Goal: Transaction & Acquisition: Download file/media

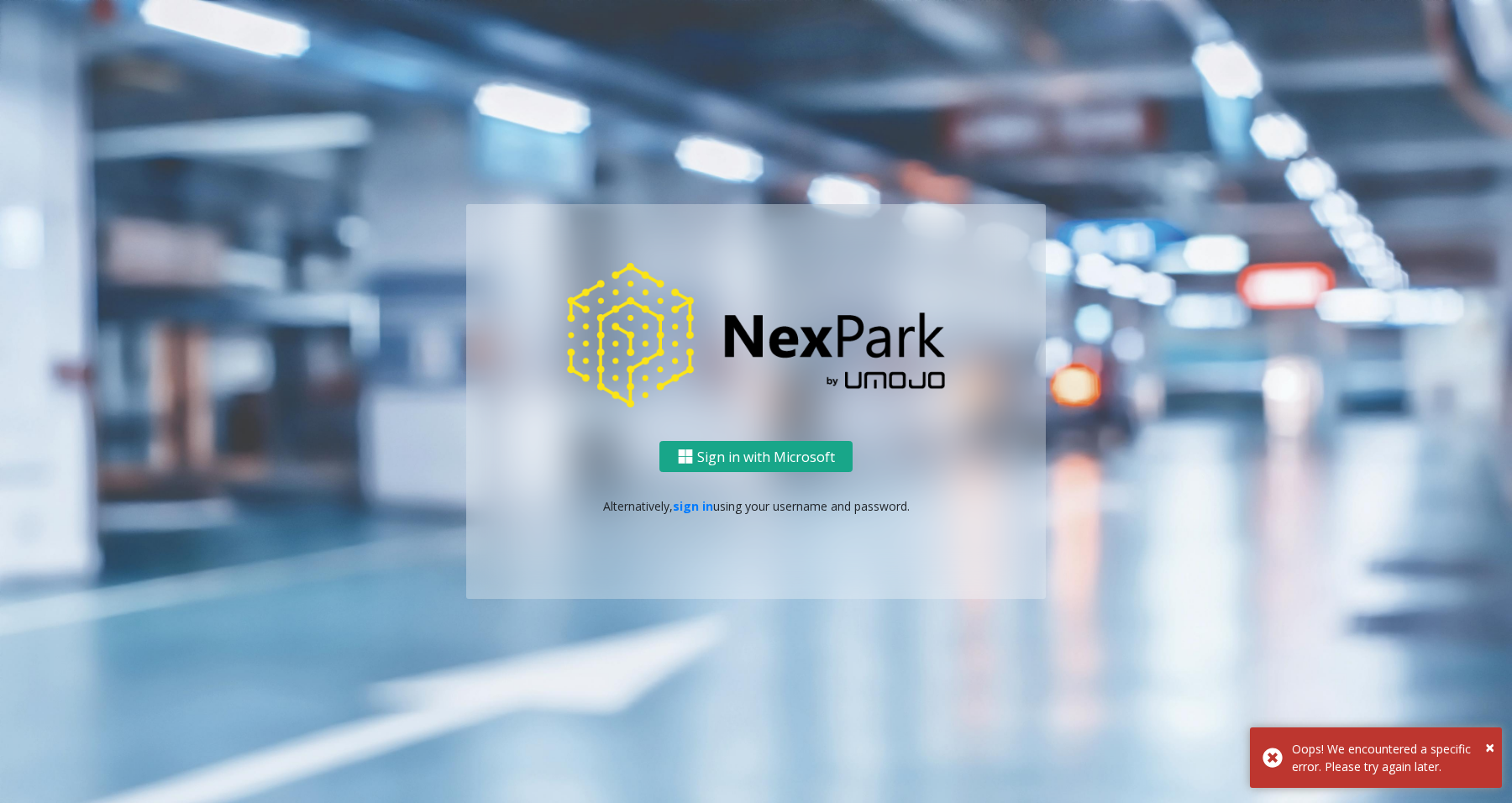
click at [764, 465] on button "Sign in with Microsoft" at bounding box center [756, 457] width 193 height 31
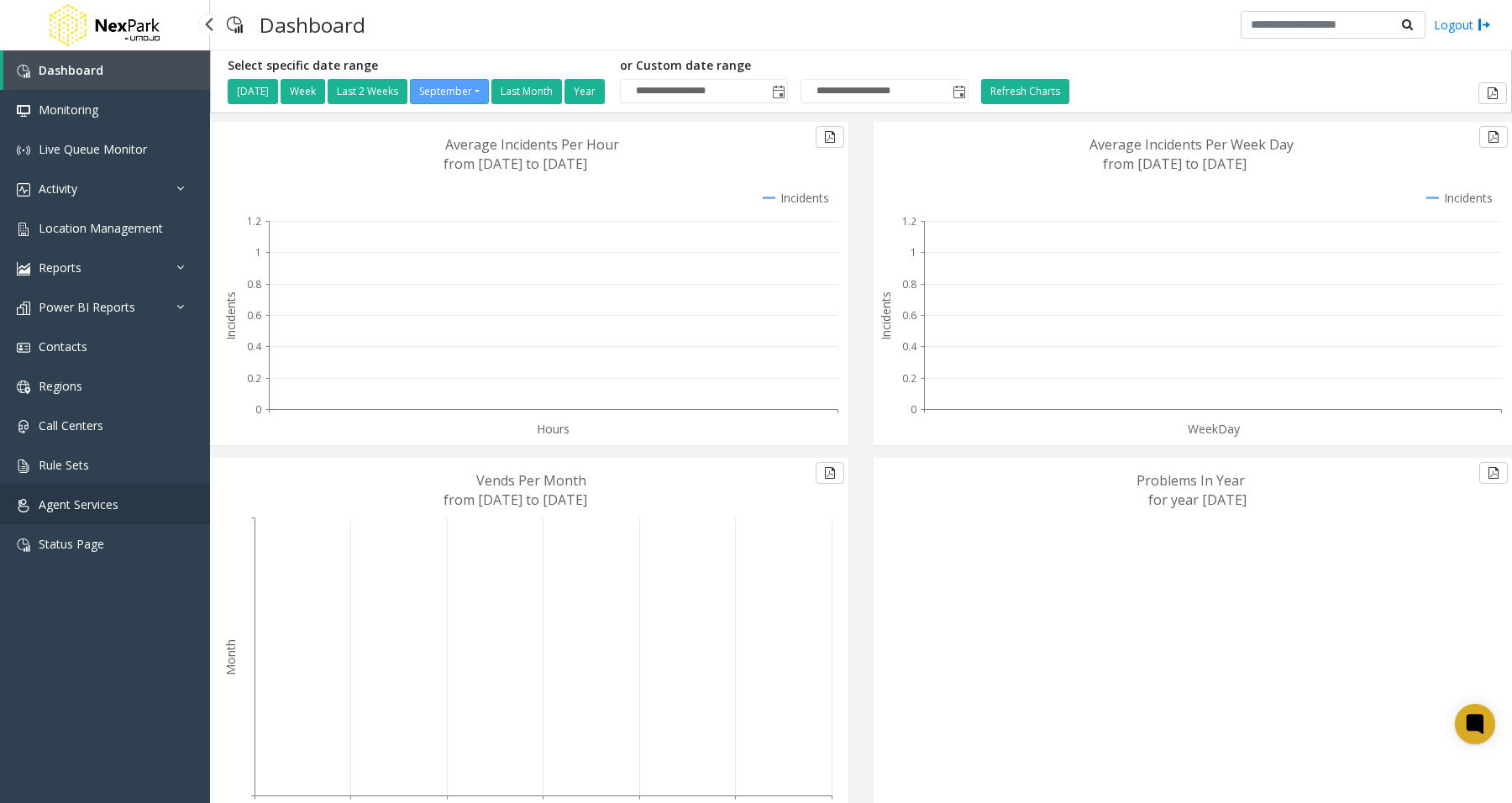
click at [120, 492] on link "Agent Services" at bounding box center [105, 504] width 210 height 40
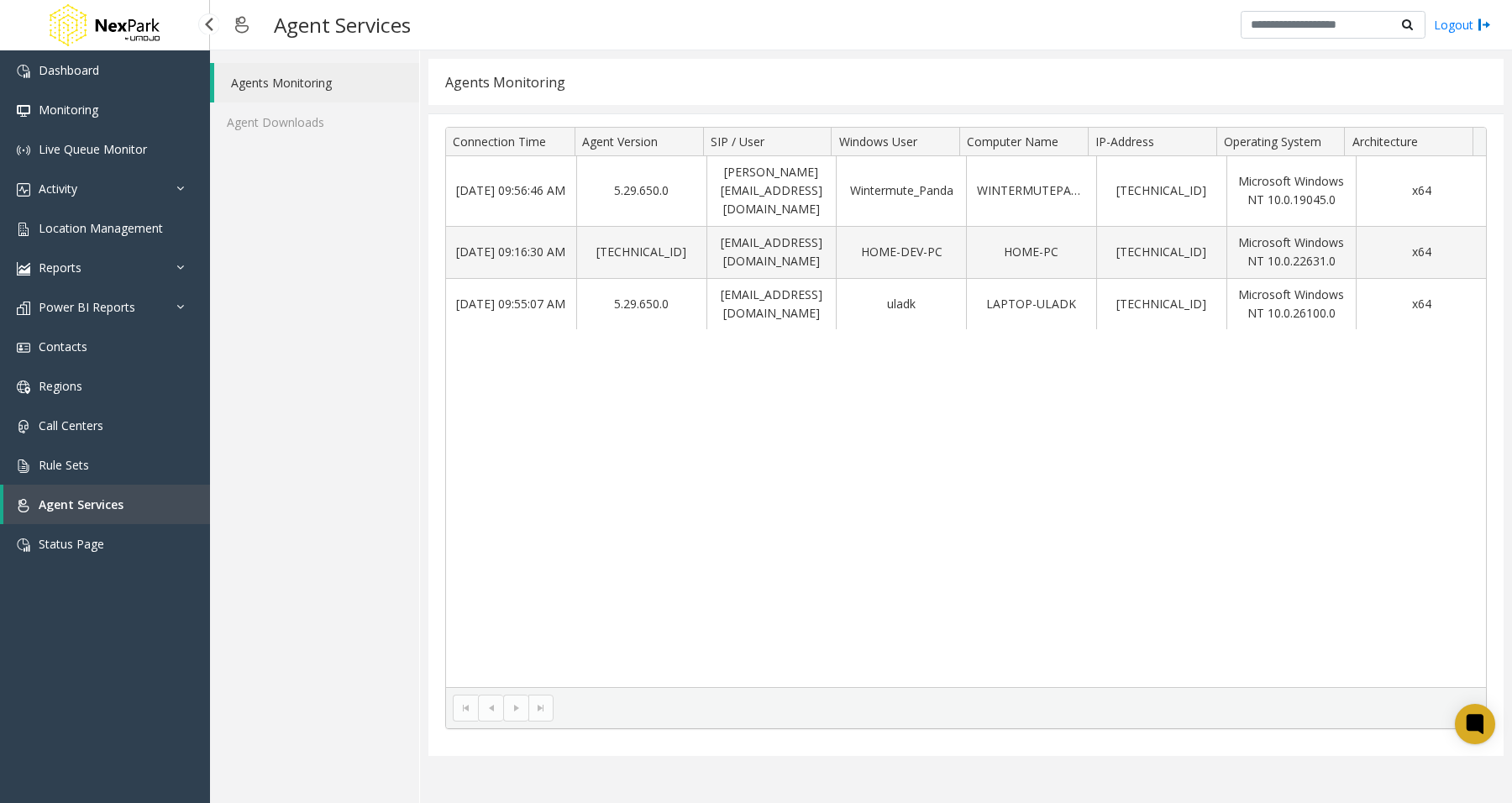
click at [103, 501] on span "Agent Services" at bounding box center [81, 504] width 85 height 16
click at [286, 115] on link "Agent Downloads" at bounding box center [315, 122] width 209 height 40
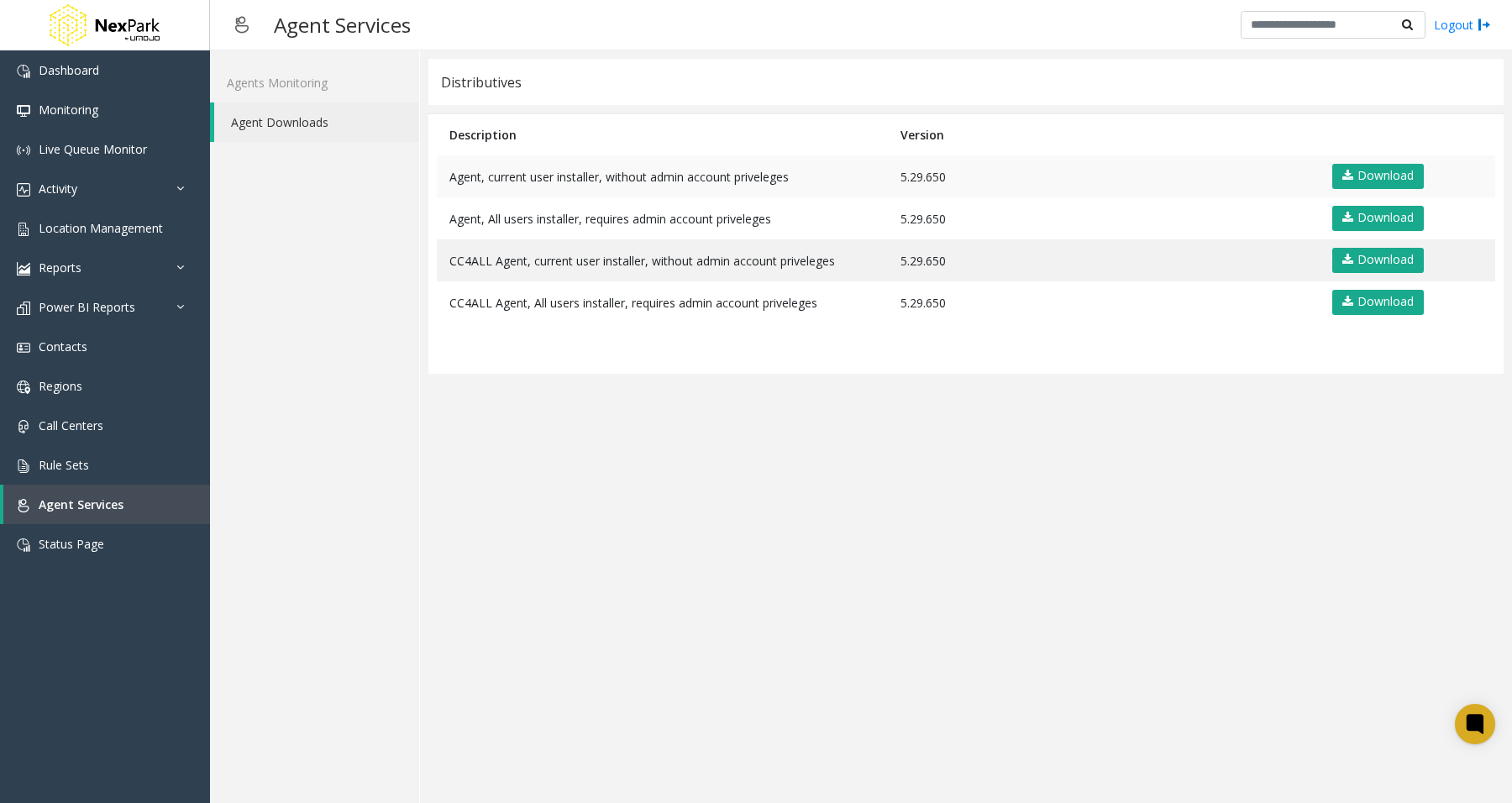
click at [1371, 161] on td "Download" at bounding box center [1406, 176] width 178 height 42
click at [1370, 175] on link "Download" at bounding box center [1379, 175] width 92 height 25
